Goal: Information Seeking & Learning: Learn about a topic

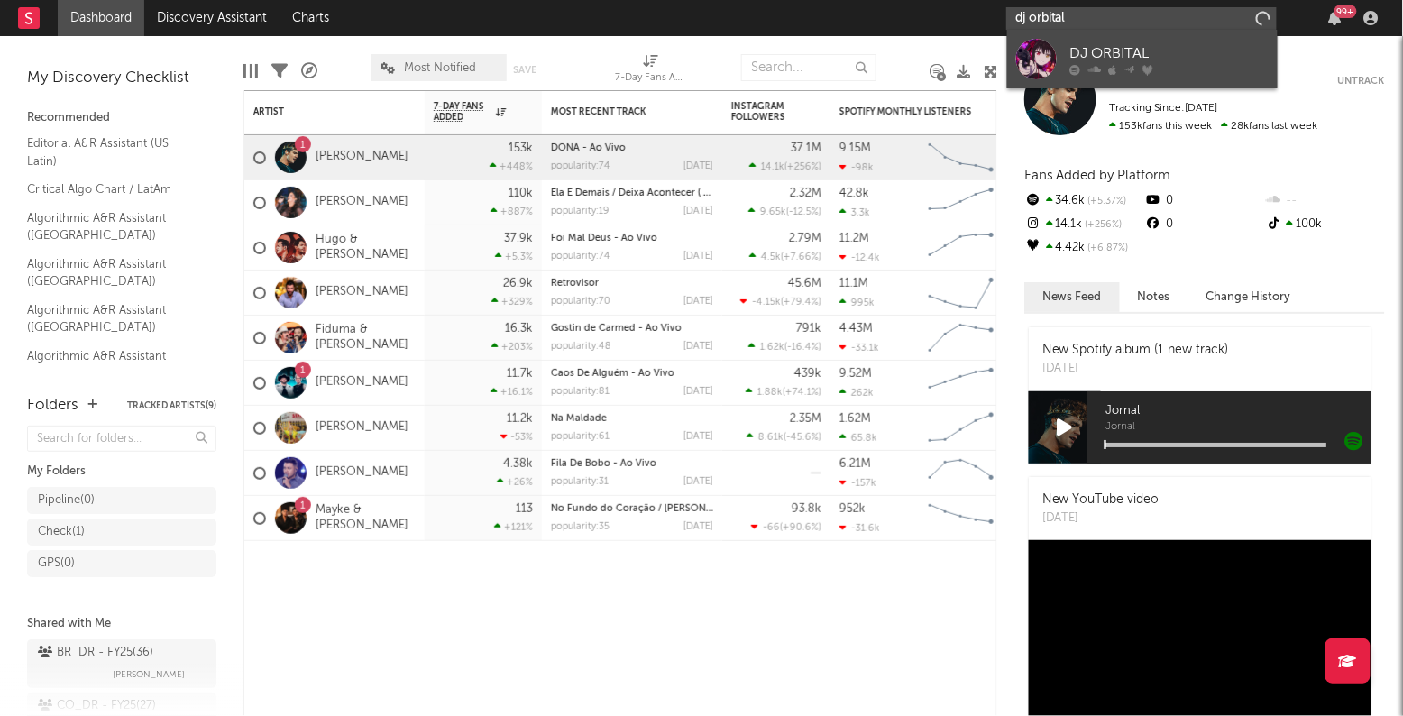
type input "dj orbital"
click at [1149, 50] on div "DJ ORBITAL" at bounding box center [1169, 54] width 198 height 22
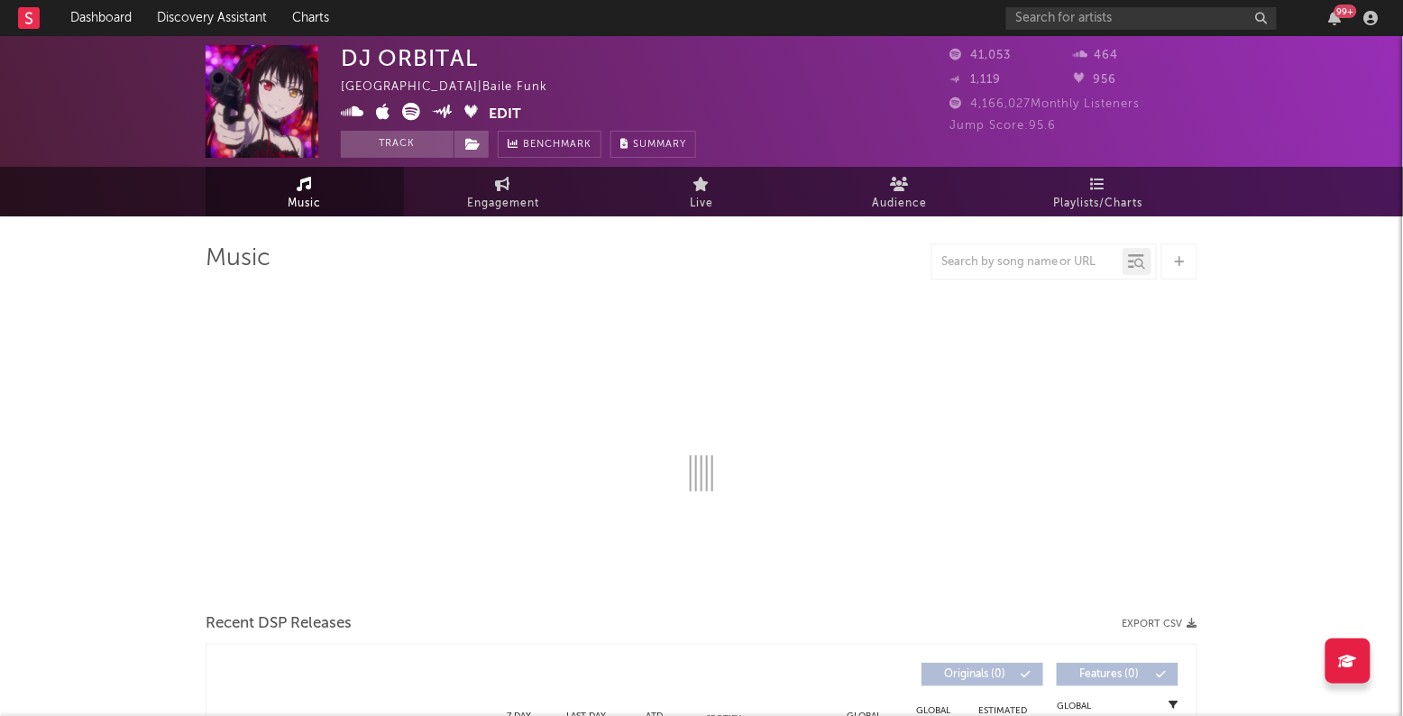
select select "6m"
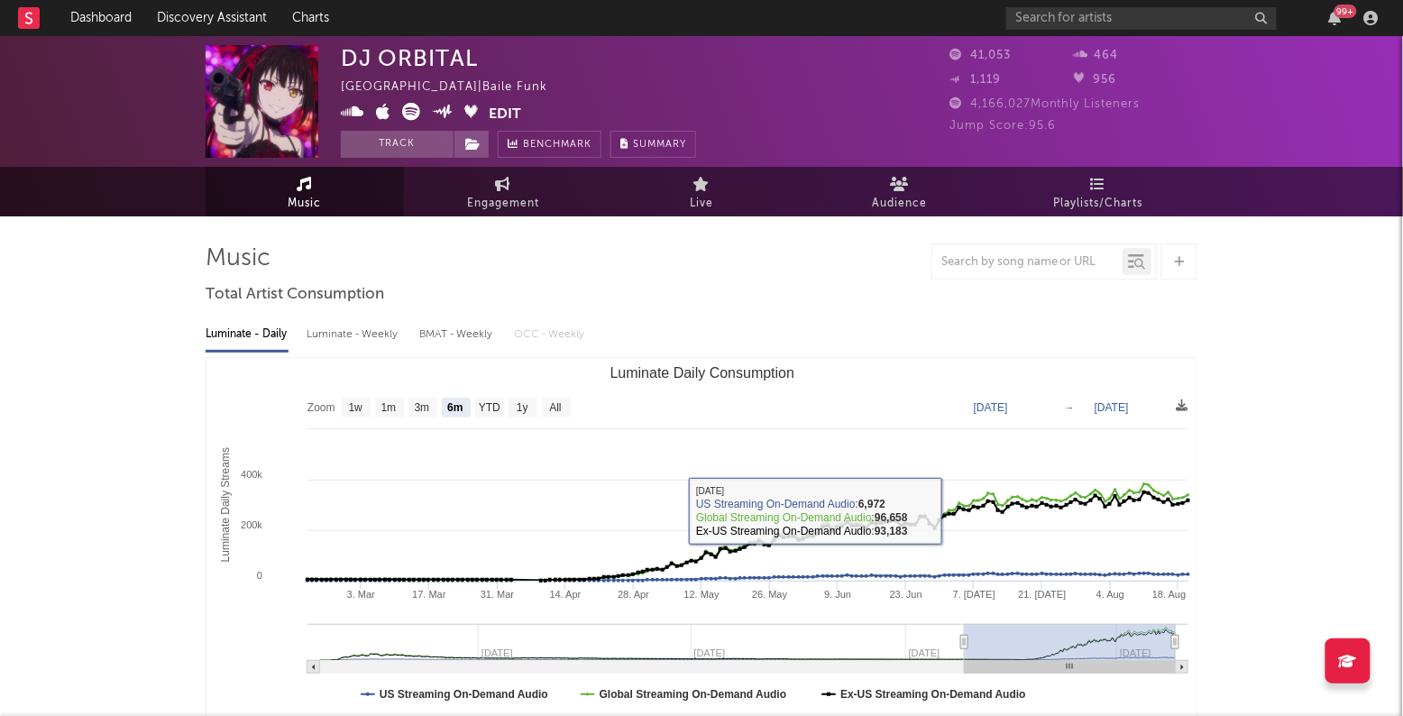
click at [358, 342] on div "Luminate - Weekly" at bounding box center [354, 334] width 95 height 31
select select "6m"
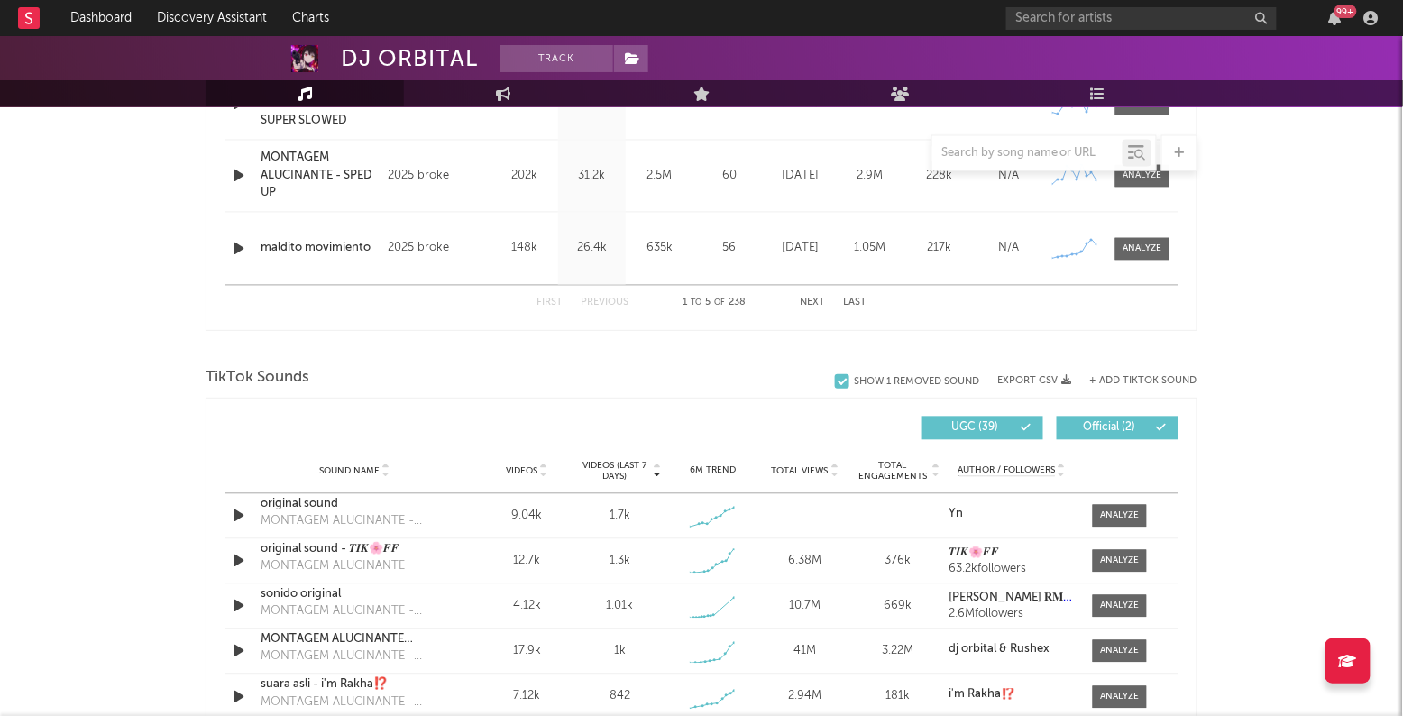
scroll to position [1110, 0]
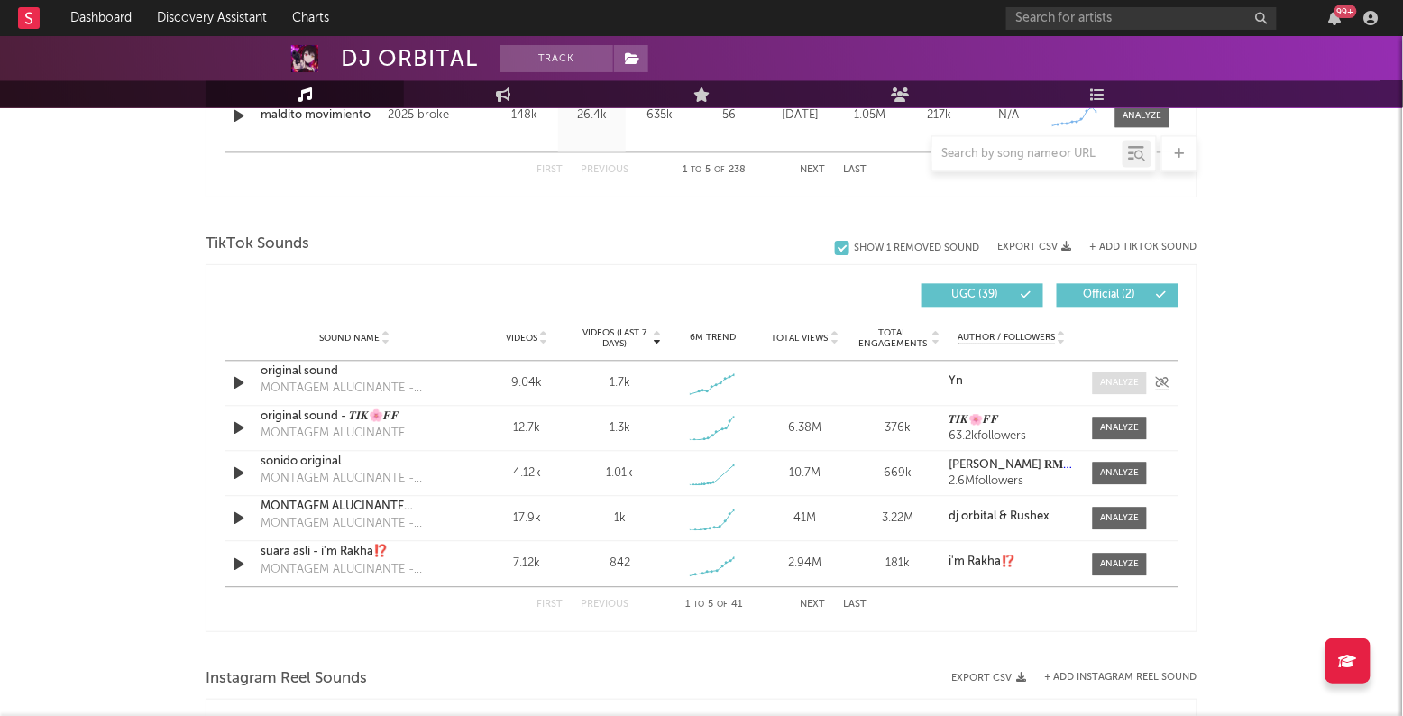
click at [1127, 384] on div at bounding box center [1120, 383] width 39 height 14
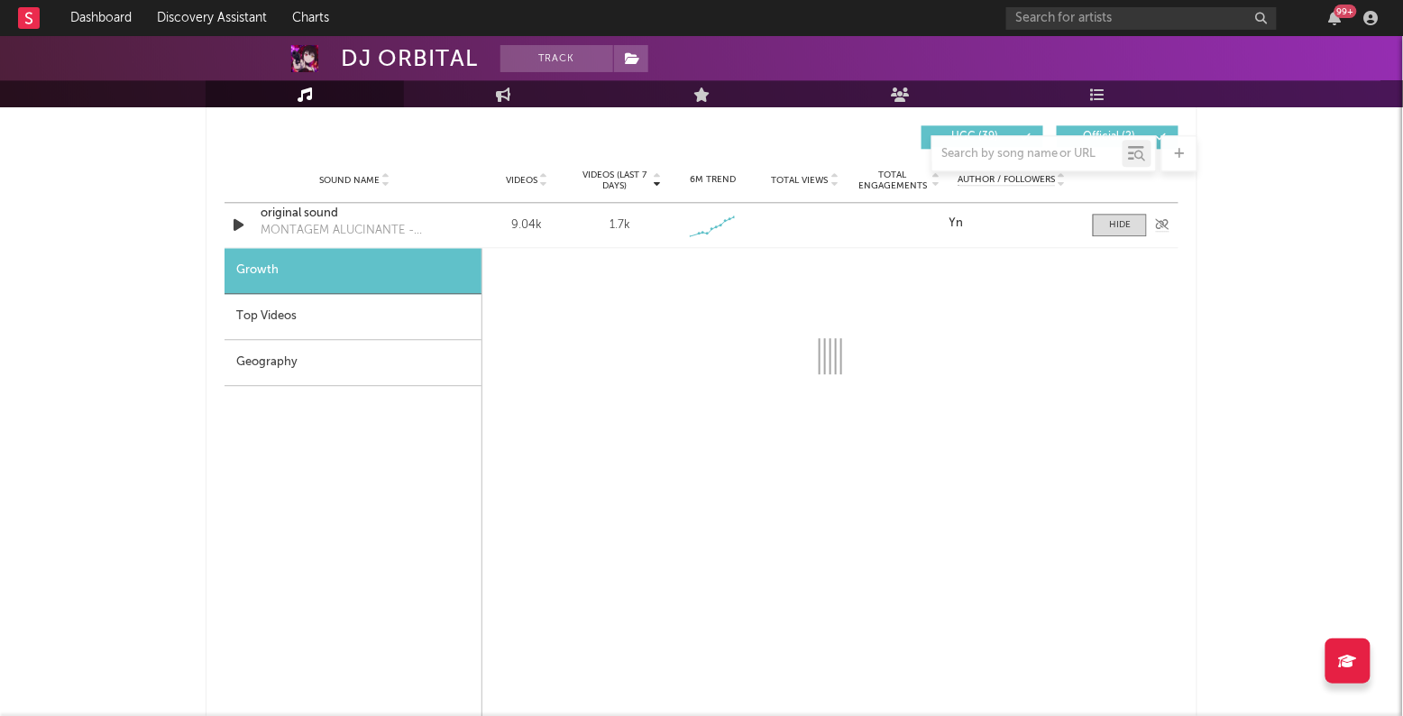
scroll to position [1287, 0]
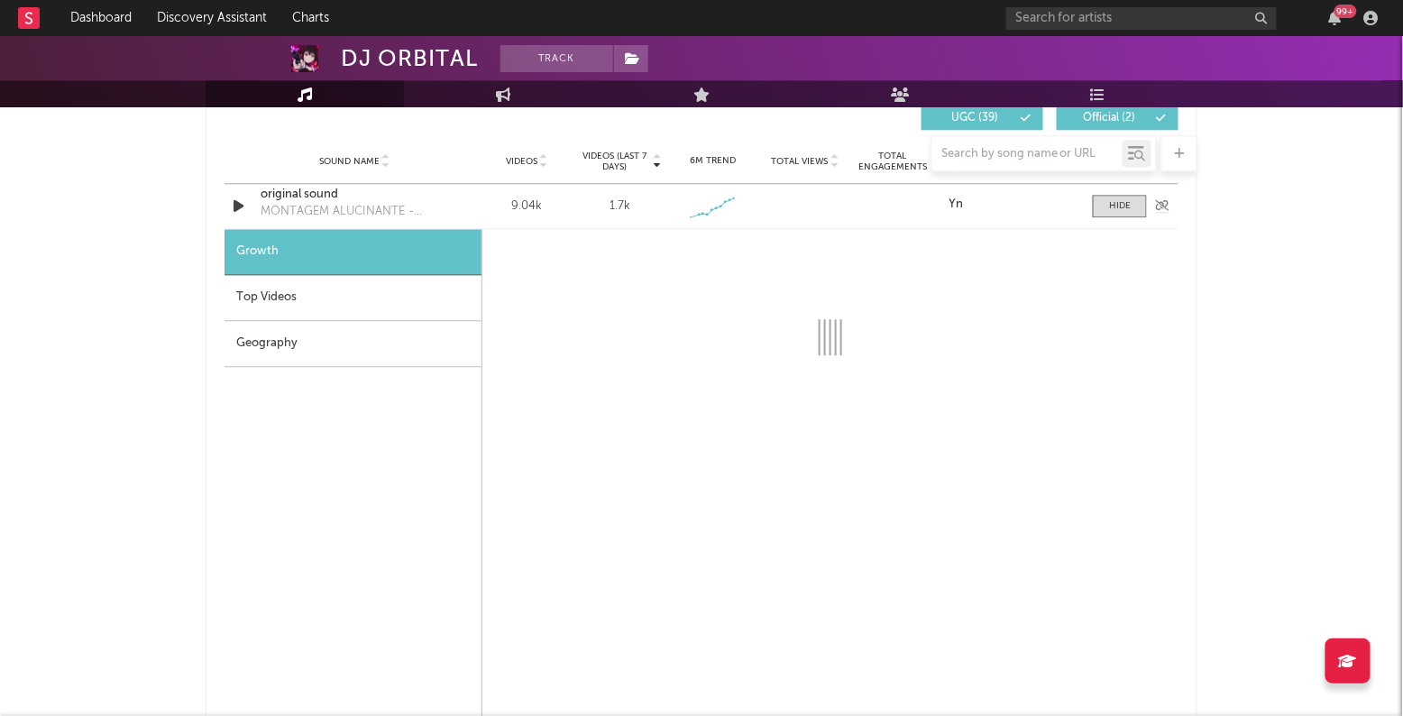
select select "1w"
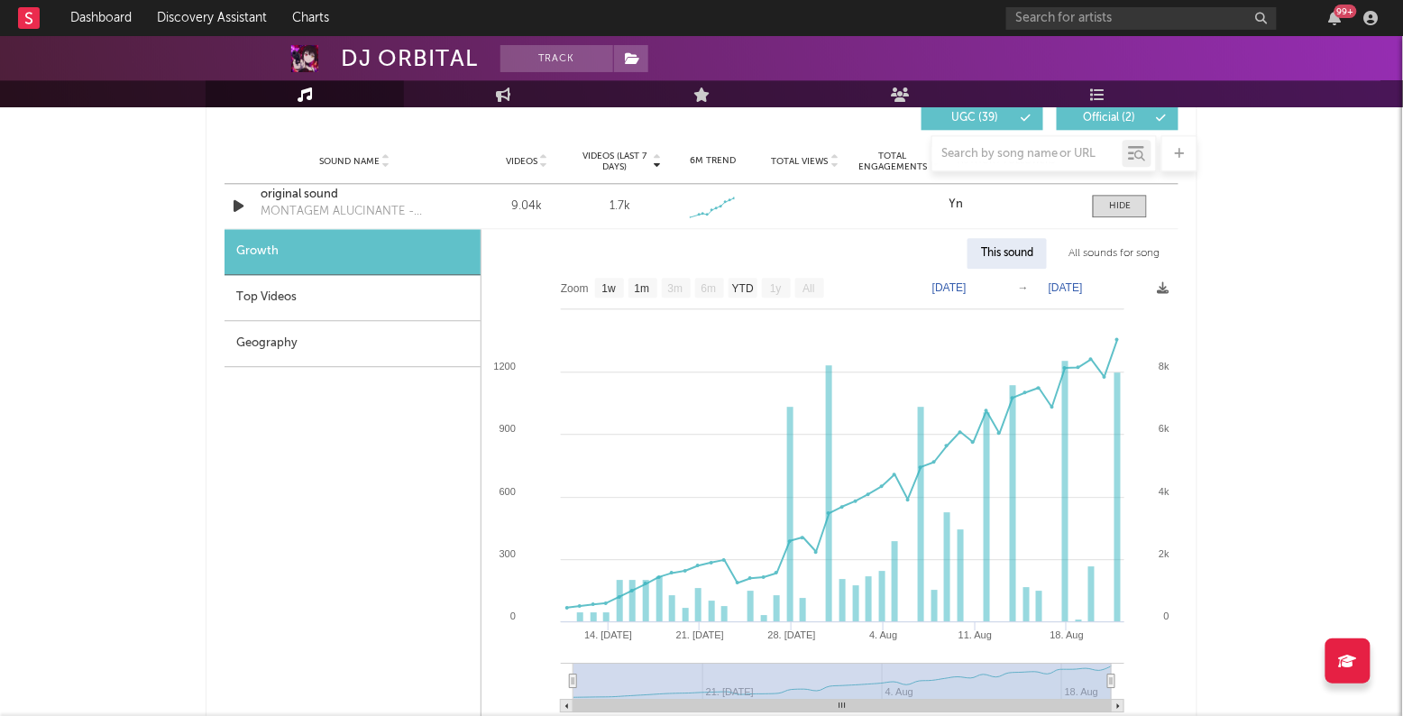
click at [1115, 256] on div "All sounds for song" at bounding box center [1115, 253] width 118 height 31
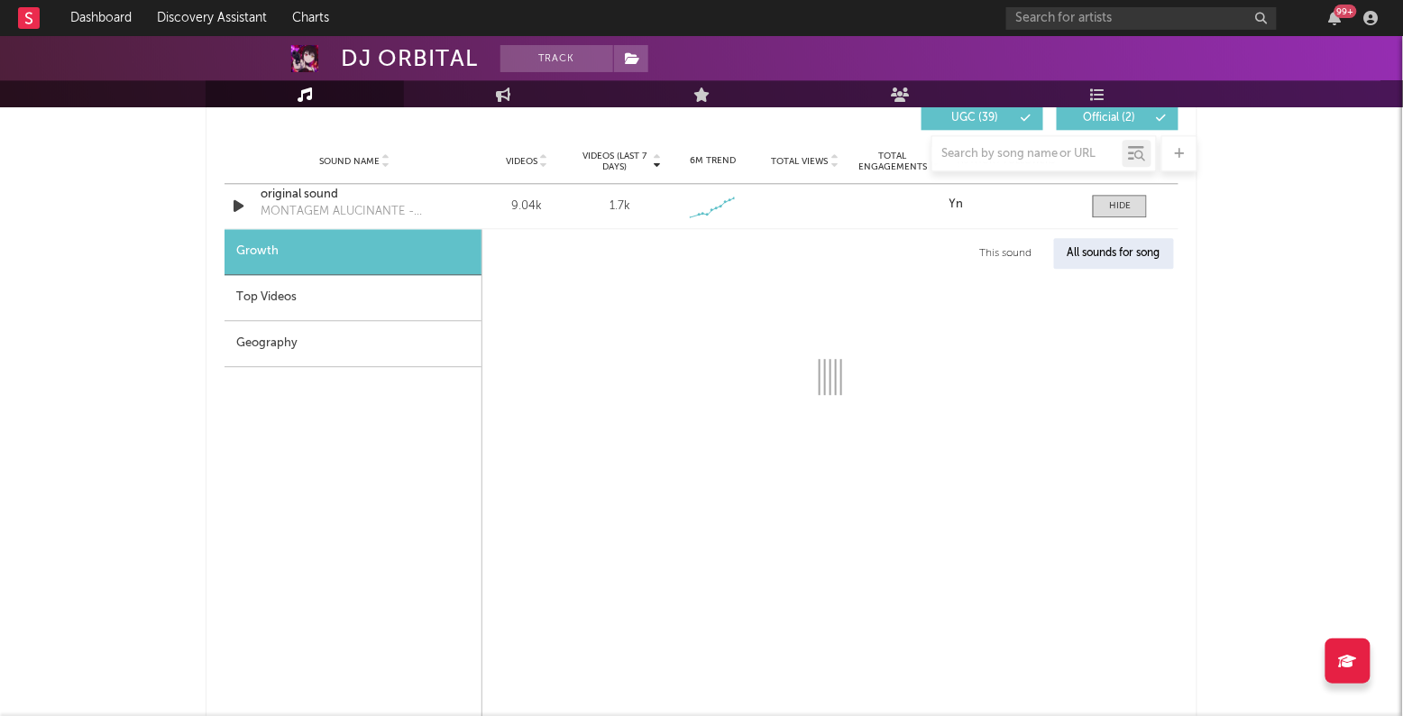
select select "1w"
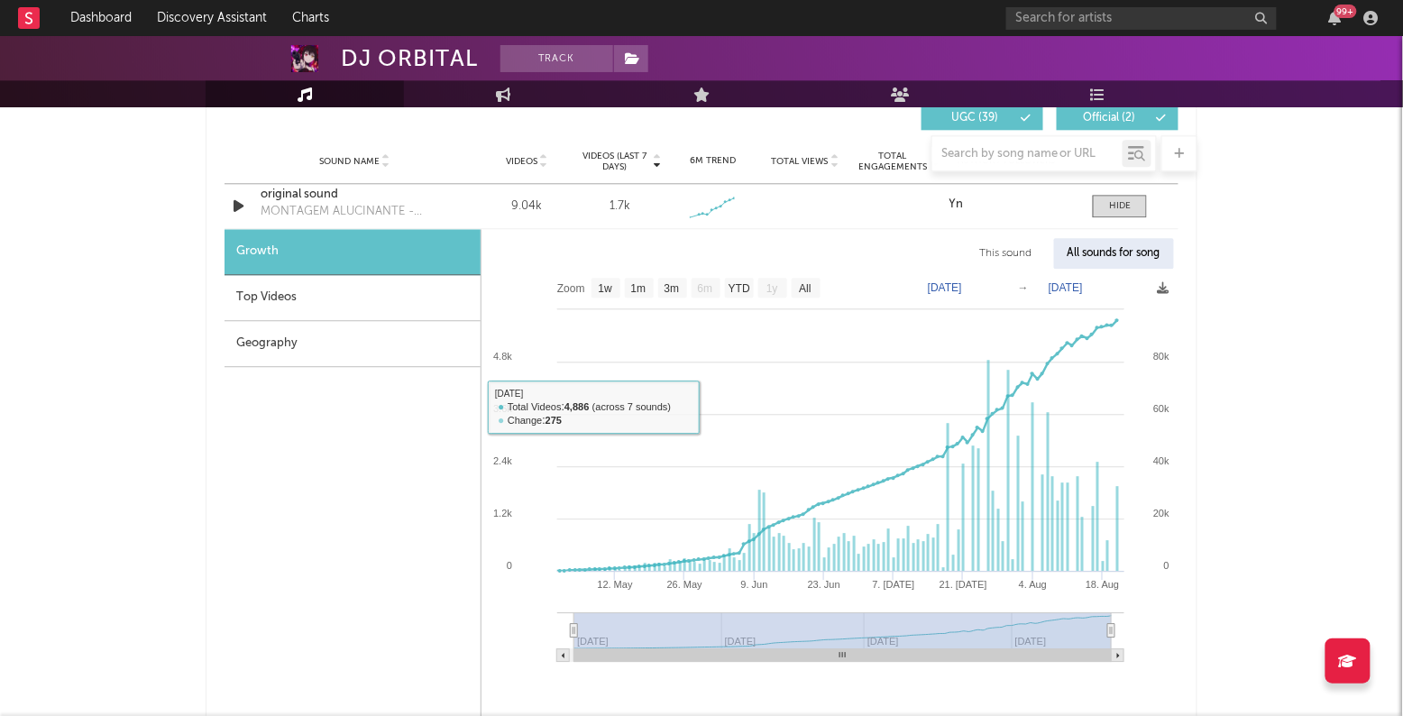
click at [418, 306] on div "Top Videos" at bounding box center [353, 298] width 256 height 46
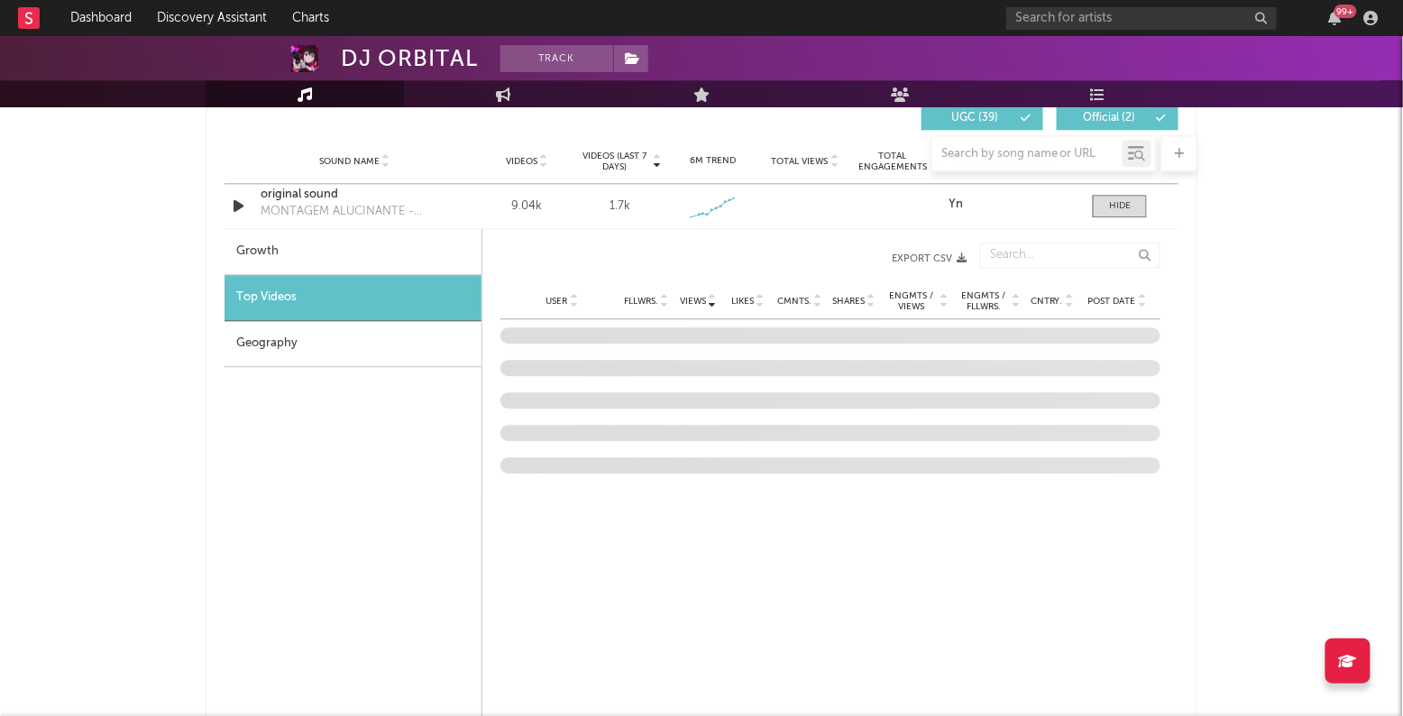
click at [418, 339] on div "Geography" at bounding box center [353, 344] width 257 height 46
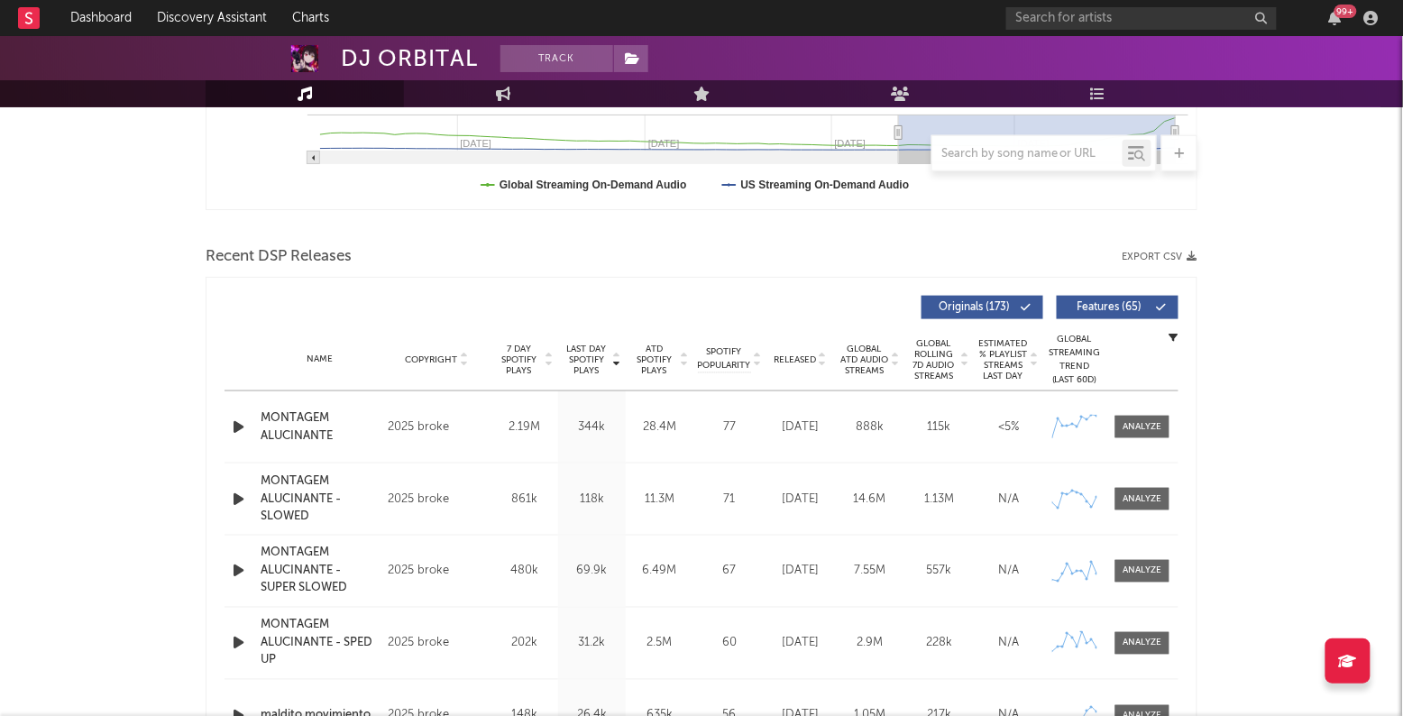
scroll to position [0, 0]
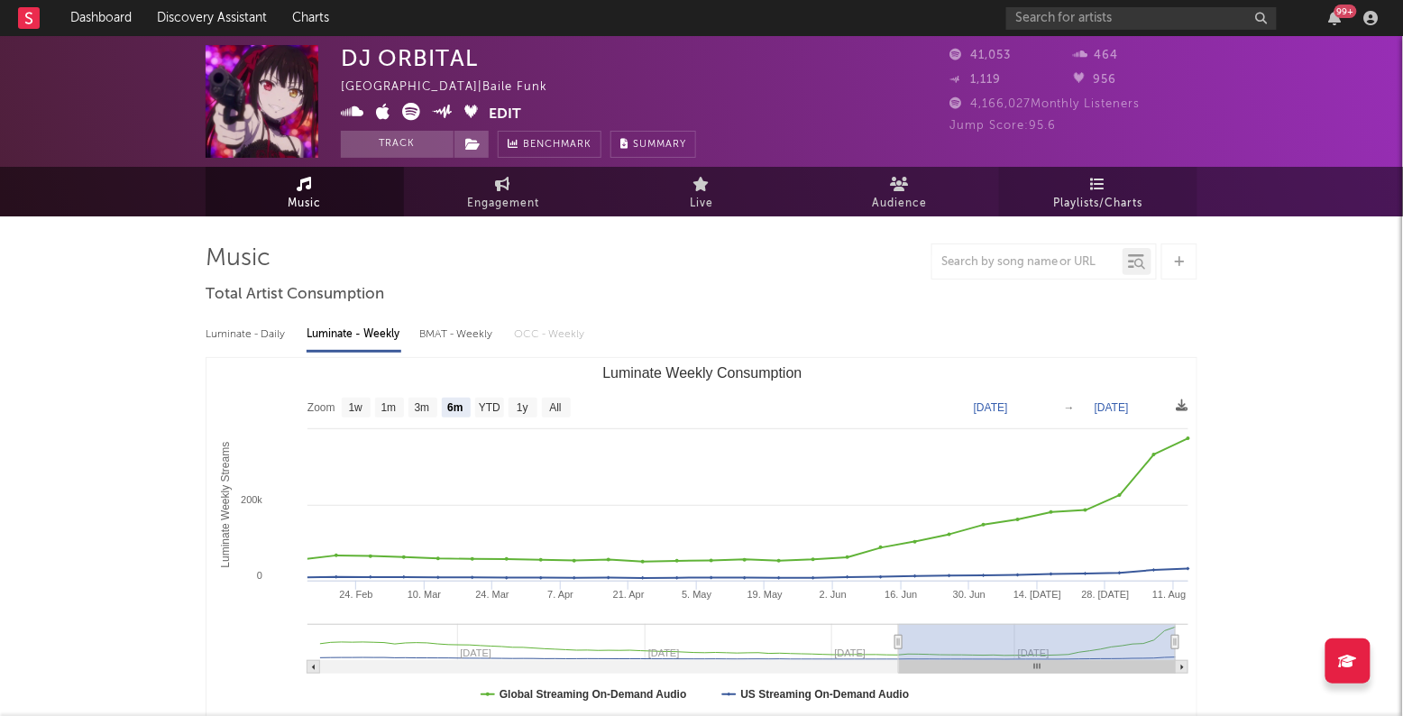
click at [1083, 177] on link "Playlists/Charts" at bounding box center [1098, 192] width 198 height 50
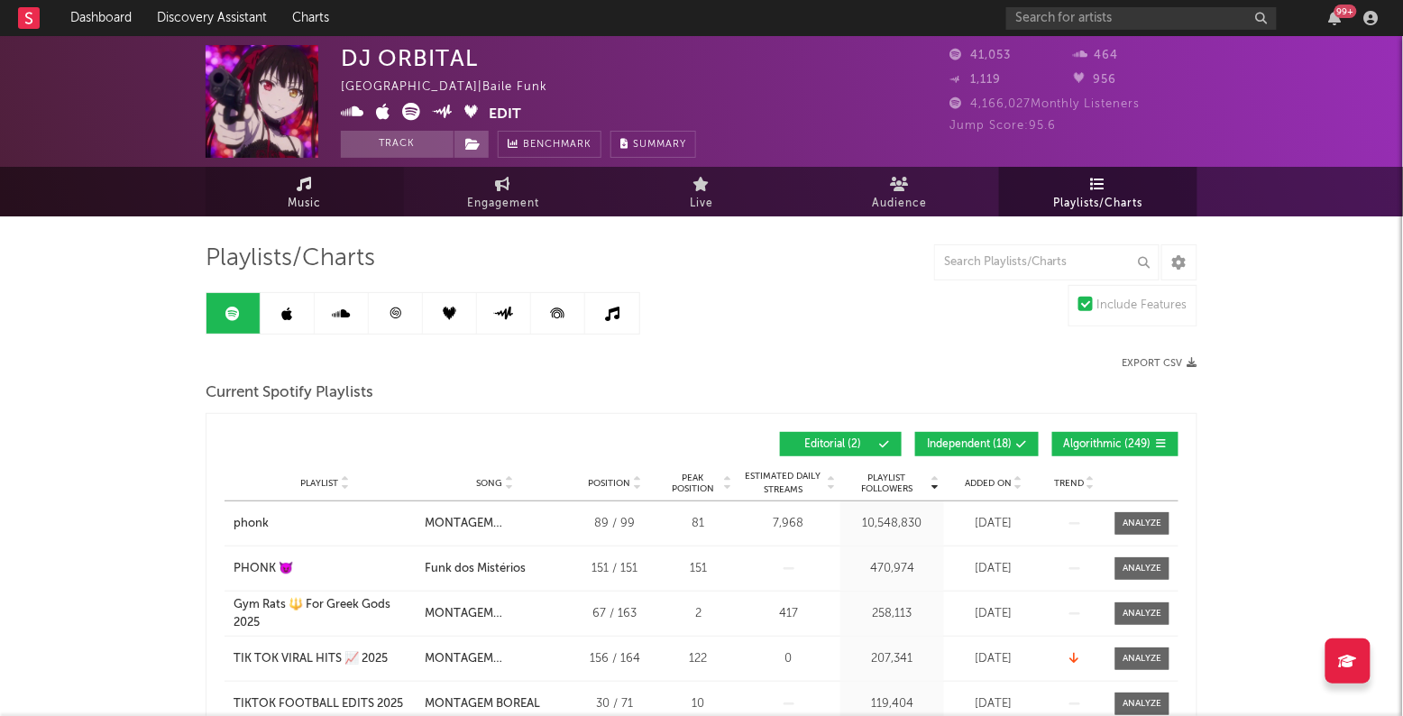
click at [309, 170] on link "Music" at bounding box center [305, 192] width 198 height 50
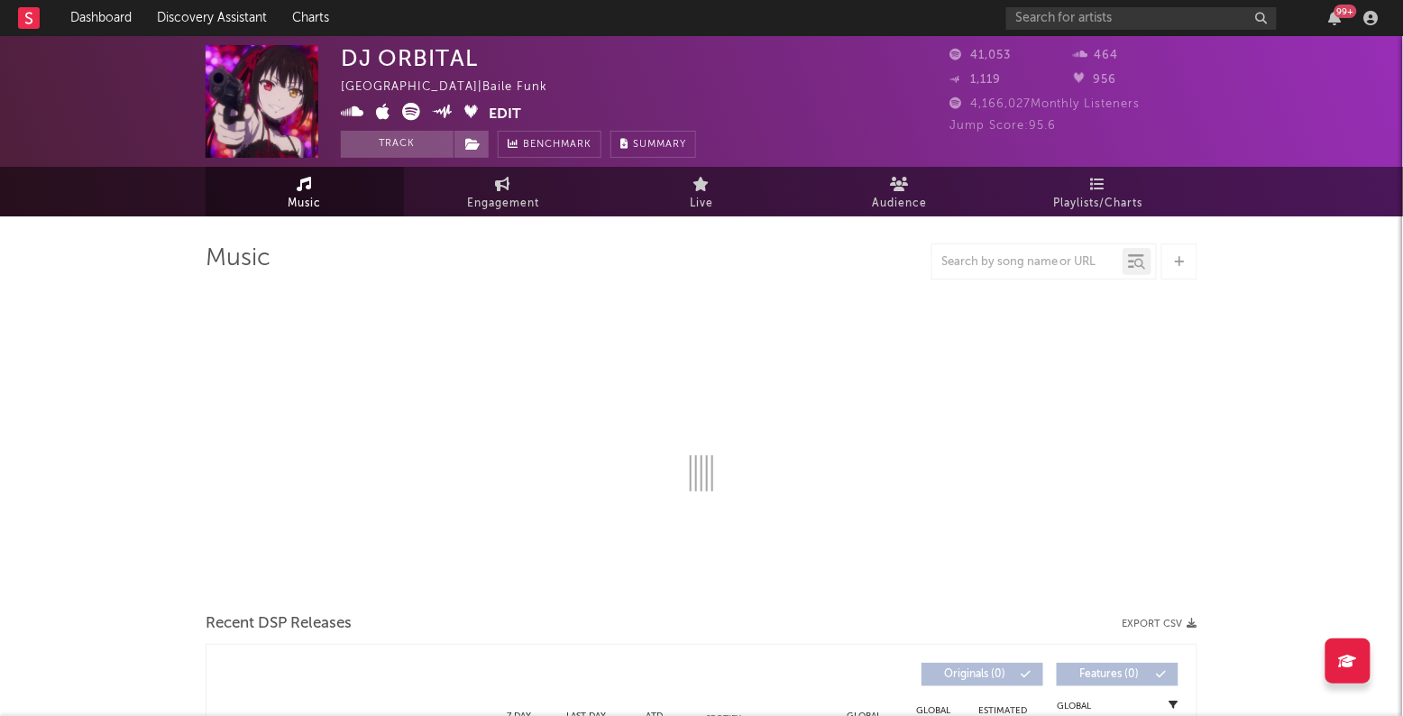
select select "6m"
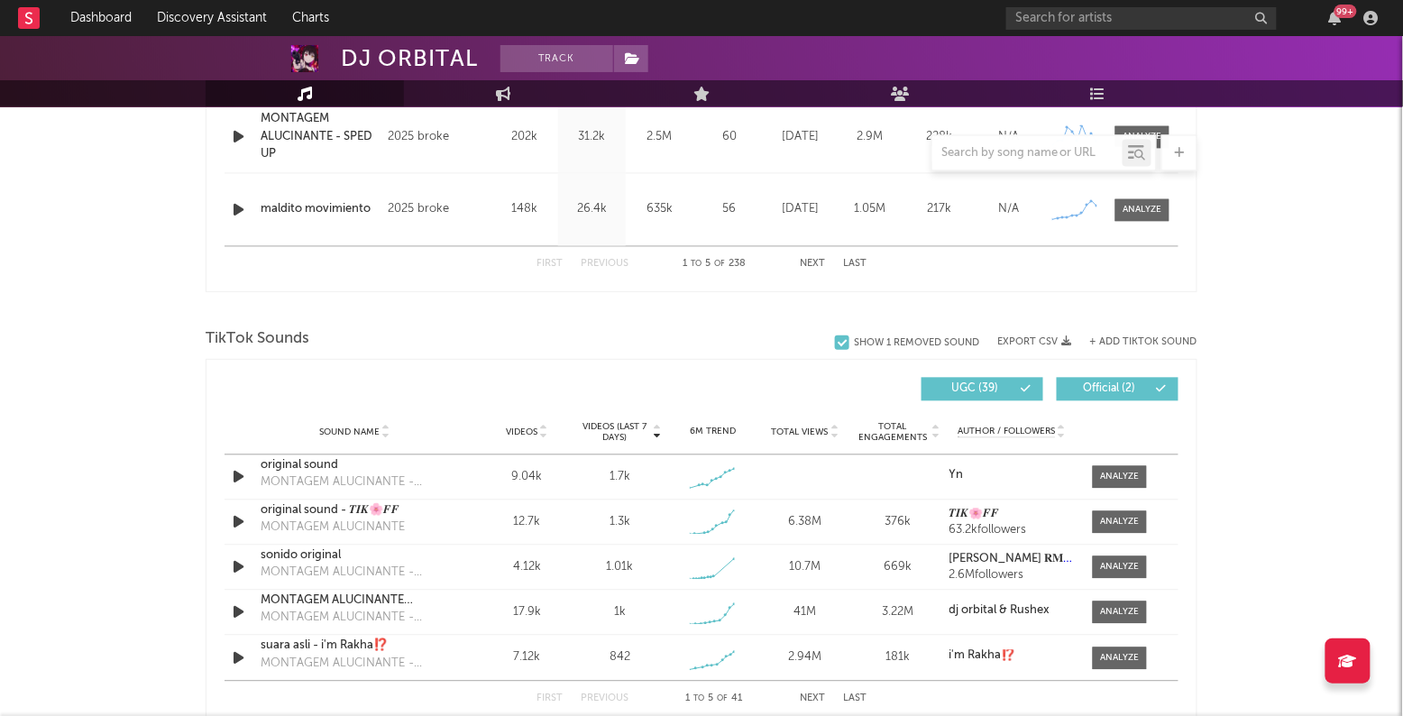
scroll to position [1017, 0]
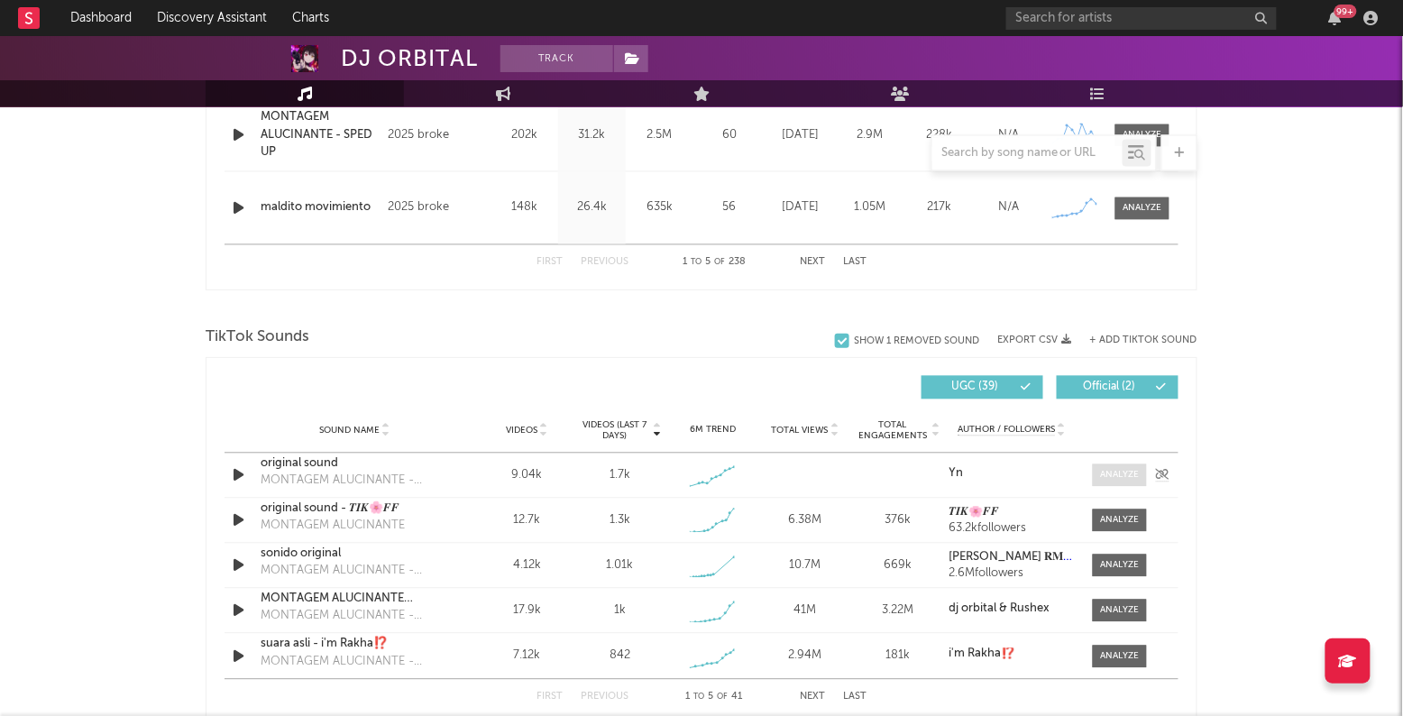
click at [1108, 474] on div at bounding box center [1120, 476] width 39 height 14
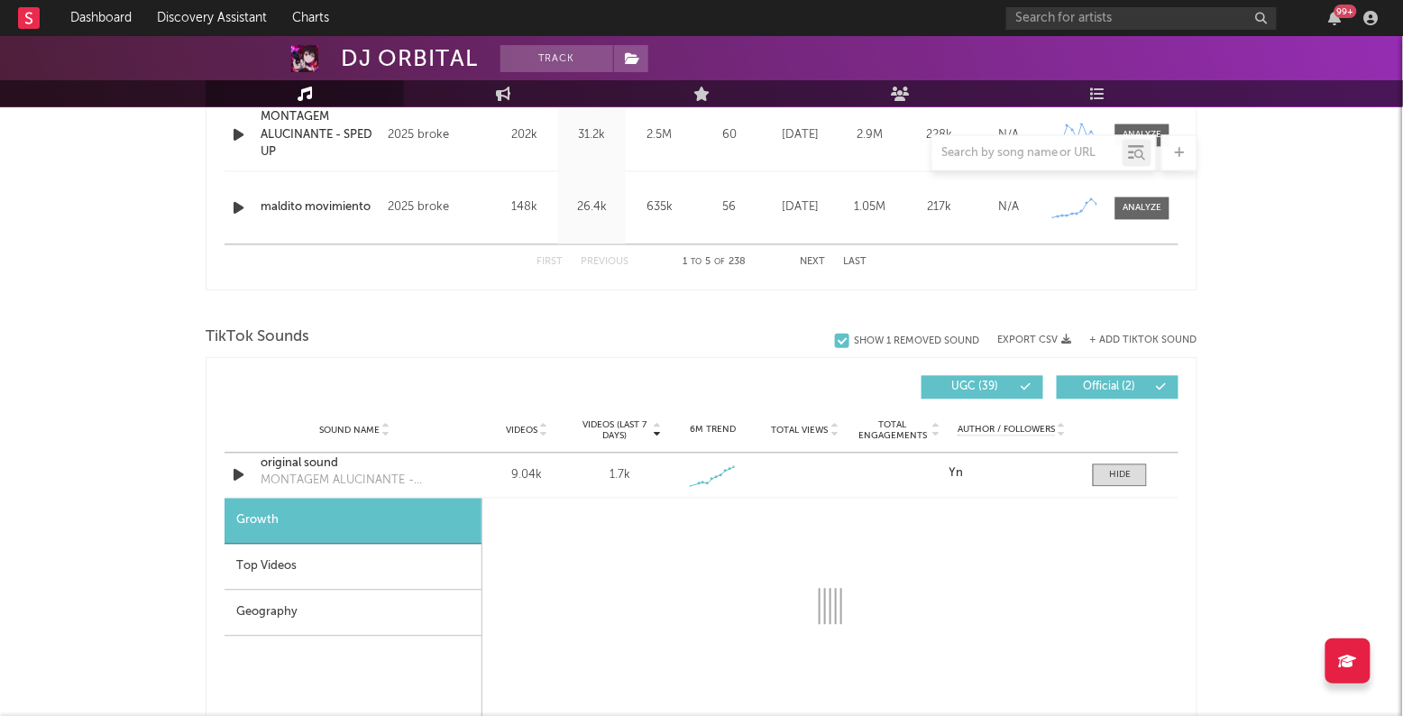
click at [396, 618] on div "Geography" at bounding box center [353, 614] width 257 height 46
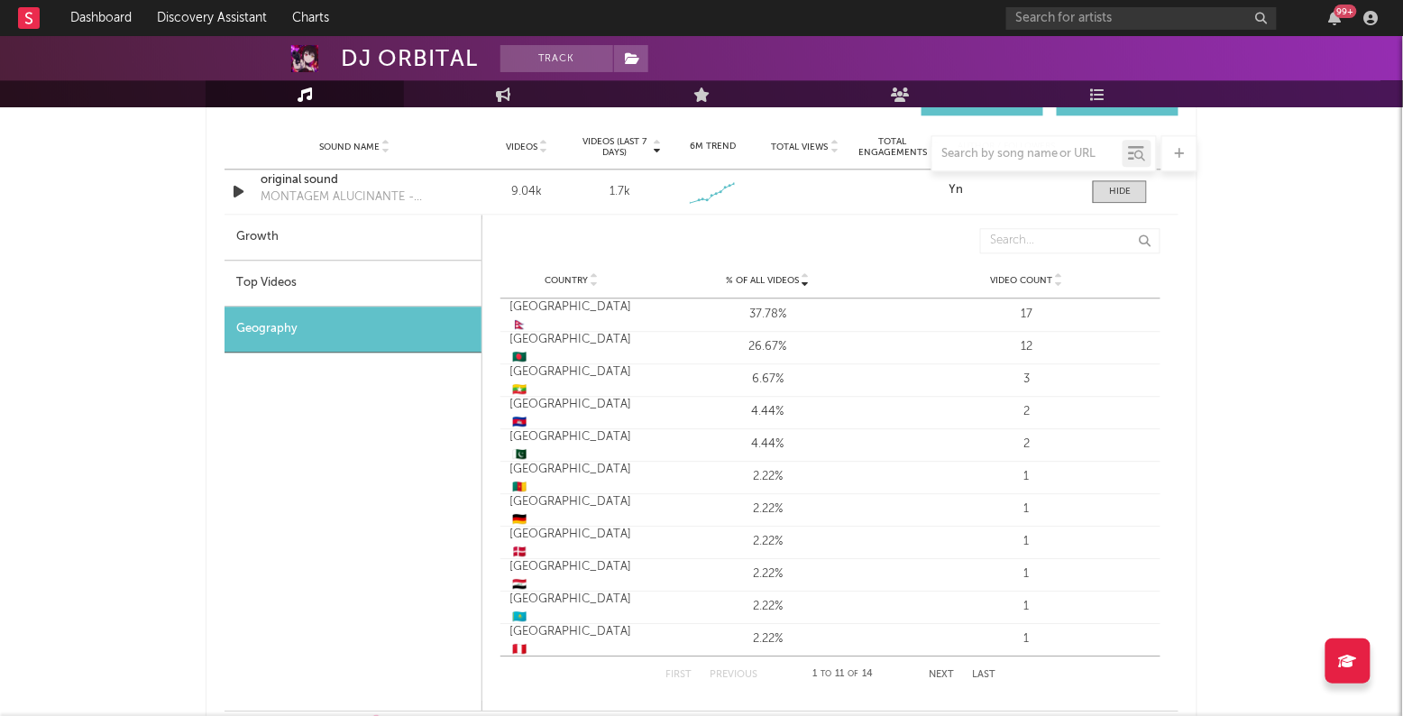
scroll to position [1296, 0]
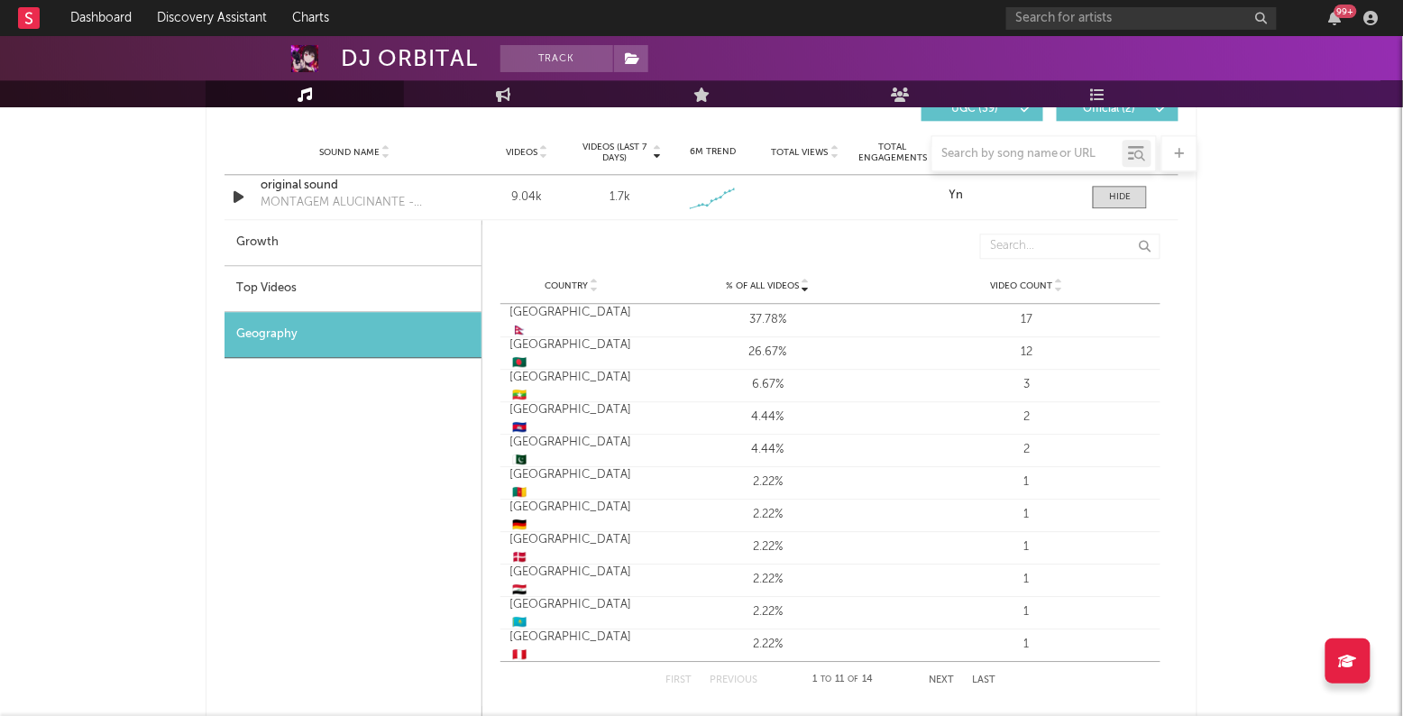
click at [527, 325] on span "🇳🇵" at bounding box center [519, 331] width 14 height 12
drag, startPoint x: 538, startPoint y: 317, endPoint x: 484, endPoint y: 317, distance: 54.1
click at [484, 317] on div "% of all Videos Country % of all Videos Video Count Country % of all Videos Vid…" at bounding box center [830, 466] width 696 height 482
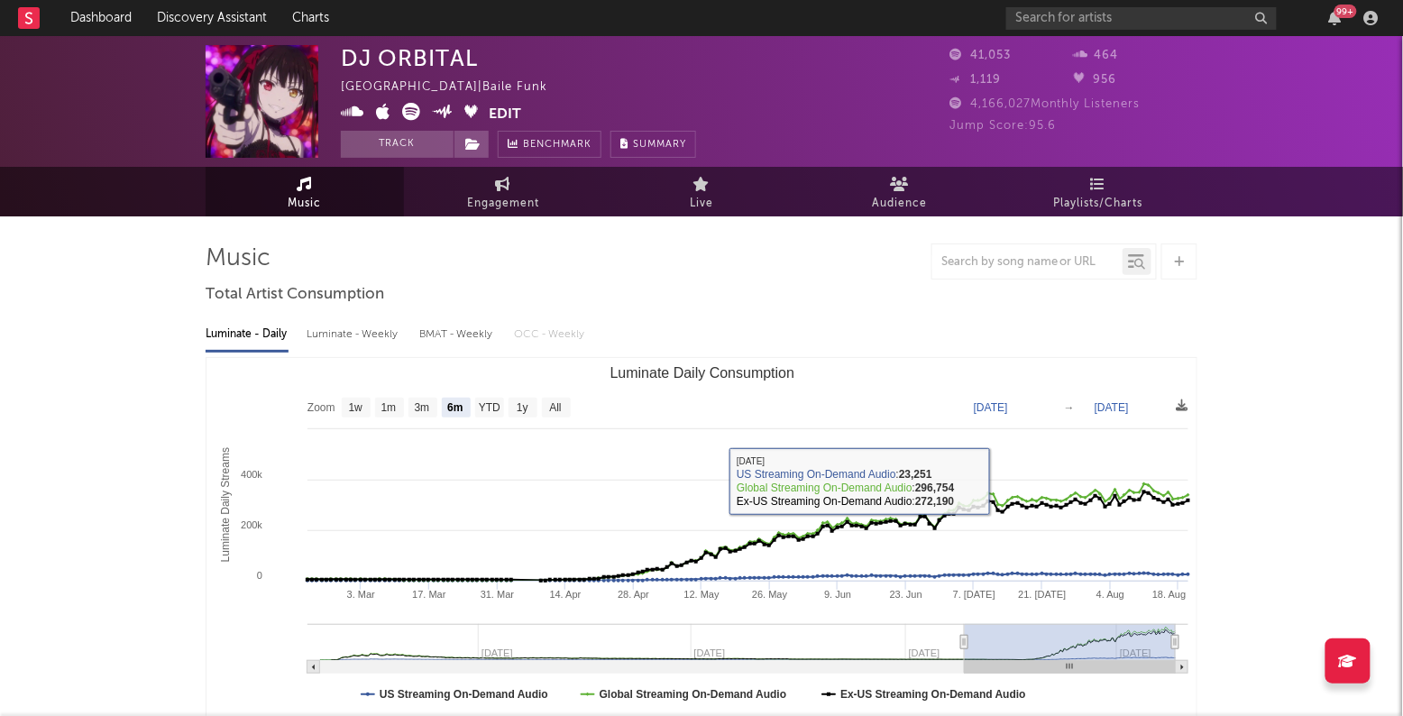
click at [345, 336] on div "Luminate - Weekly" at bounding box center [354, 334] width 95 height 31
select select "6m"
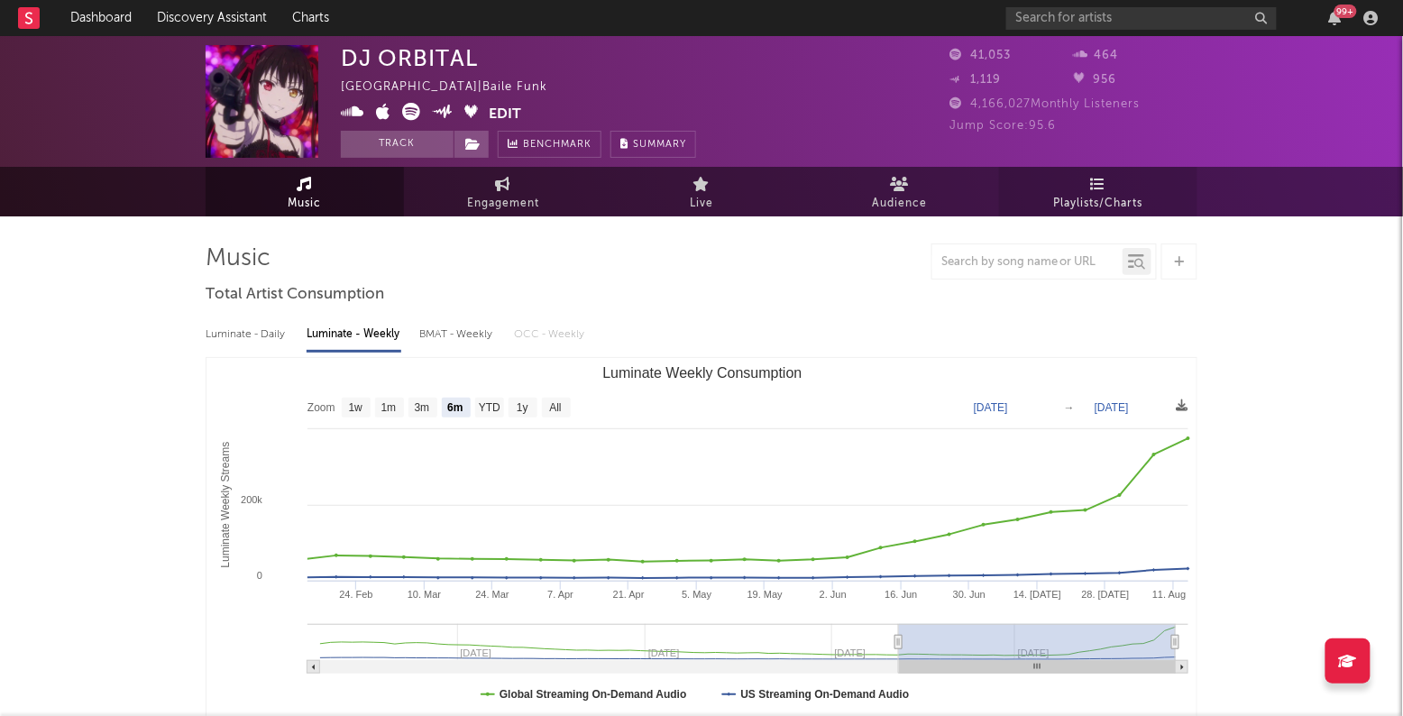
click at [1074, 198] on span "Playlists/Charts" at bounding box center [1098, 204] width 89 height 22
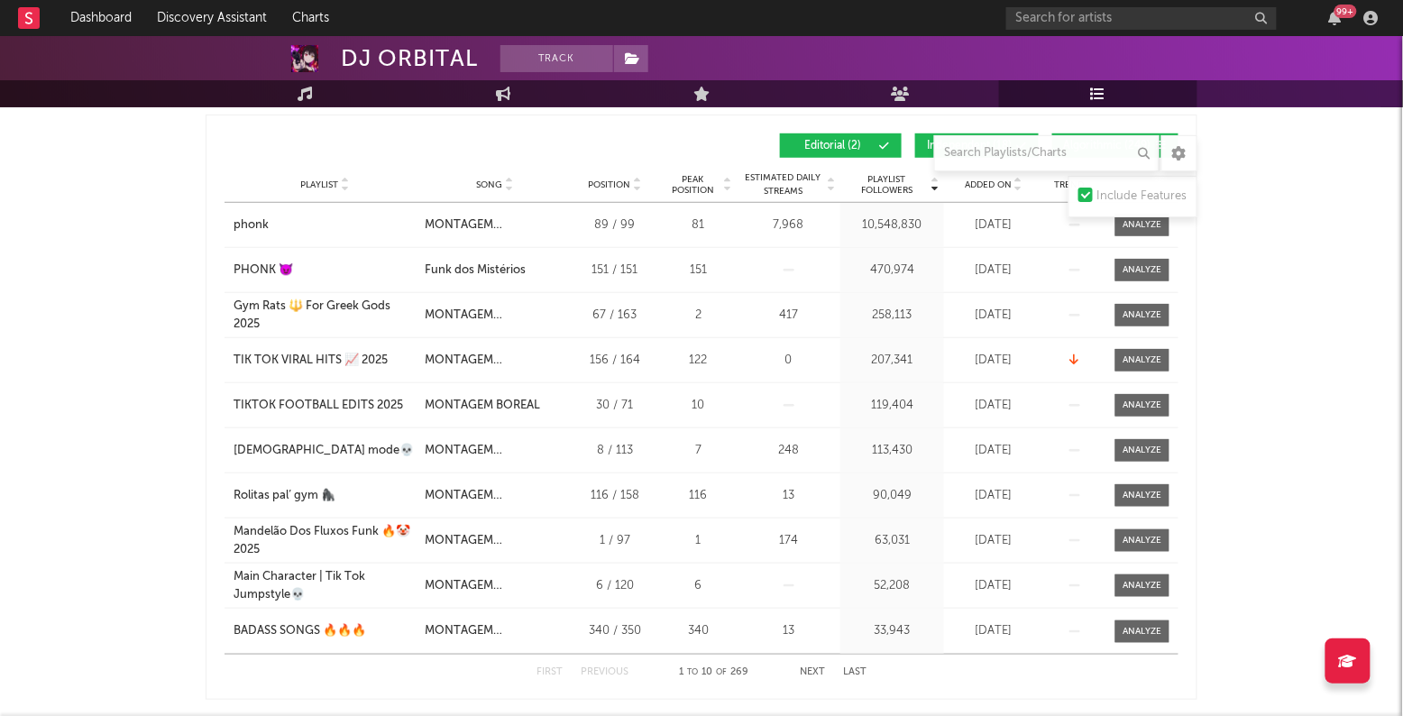
scroll to position [300, 0]
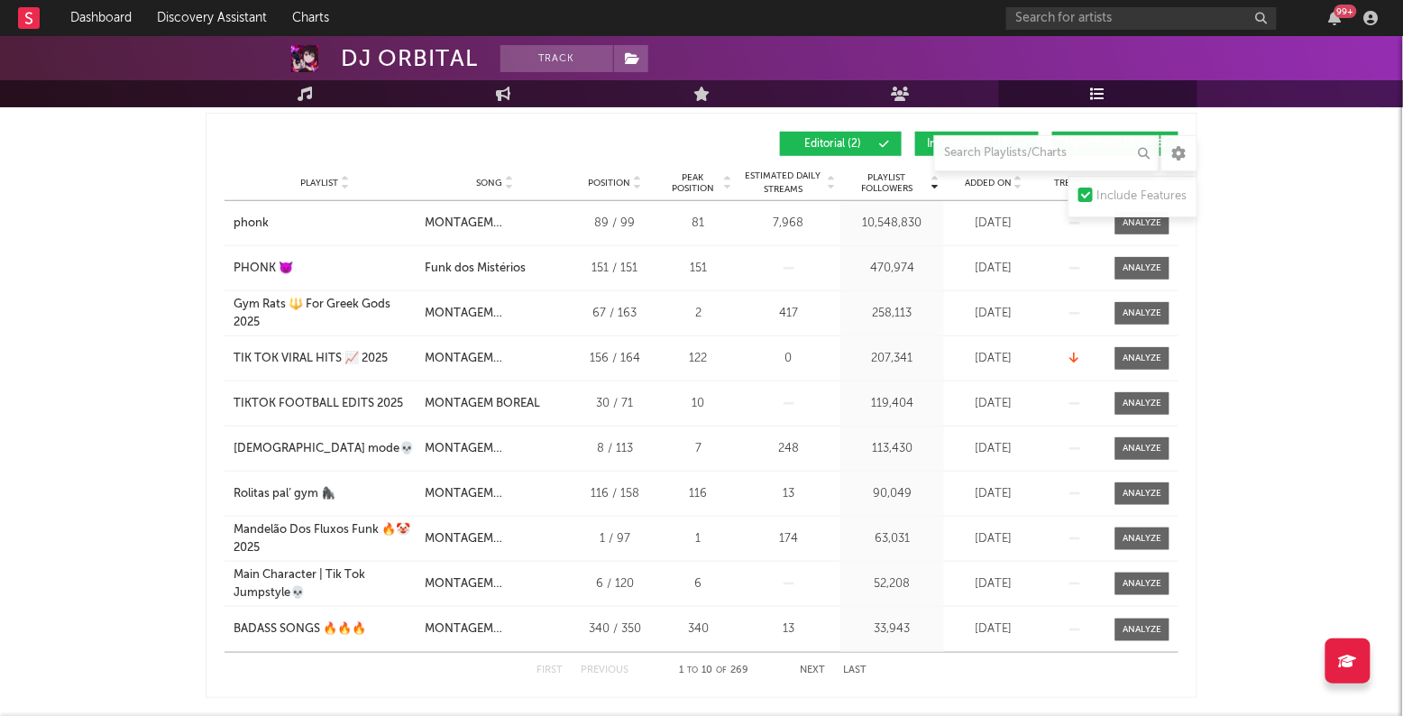
click at [817, 666] on button "Next" at bounding box center [812, 671] width 25 height 10
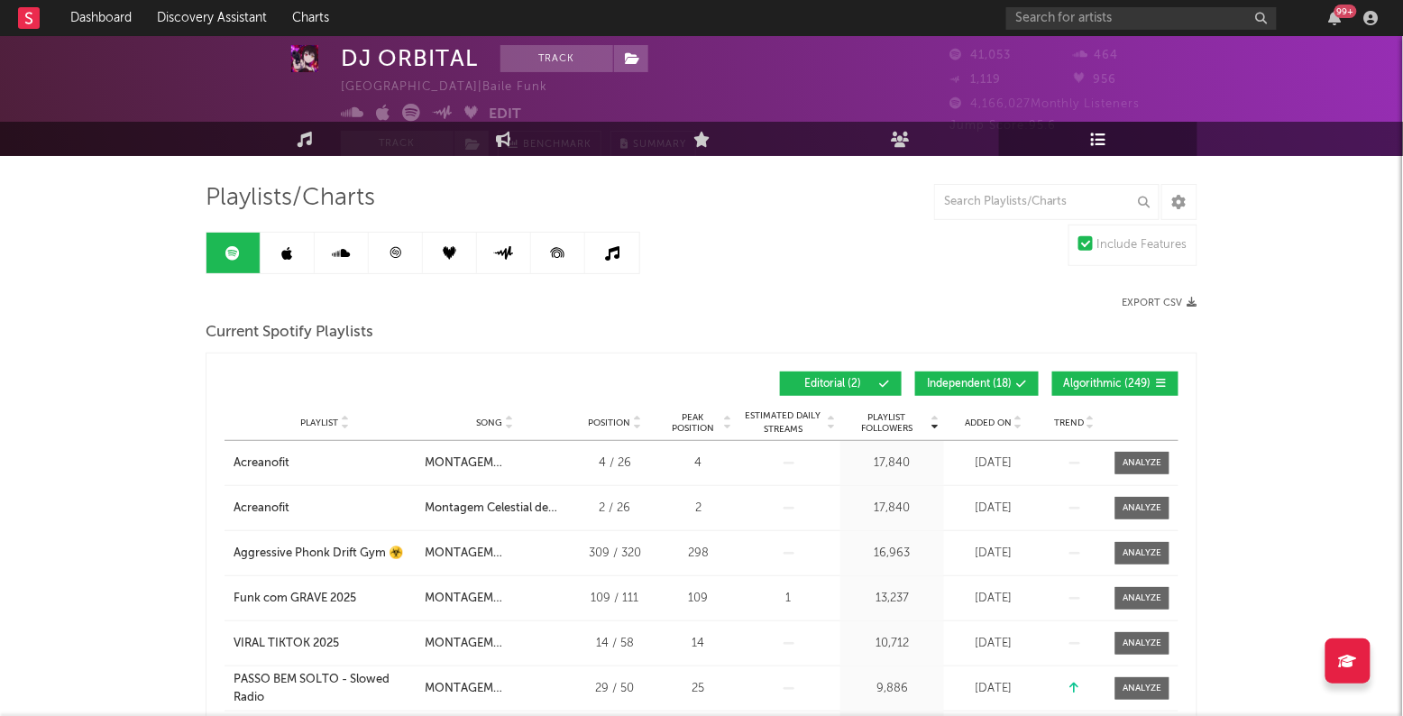
scroll to position [36, 0]
